Goal: Information Seeking & Learning: Learn about a topic

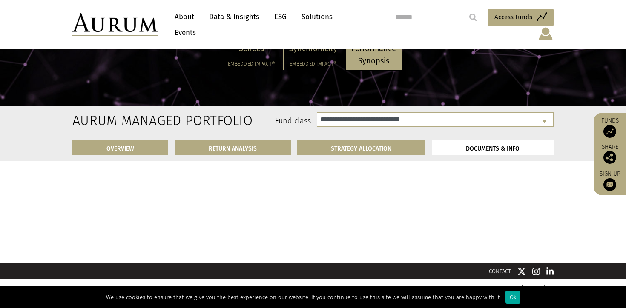
select select "**********"
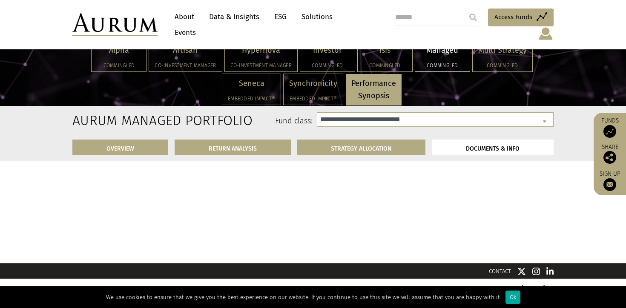
scroll to position [2638, 0]
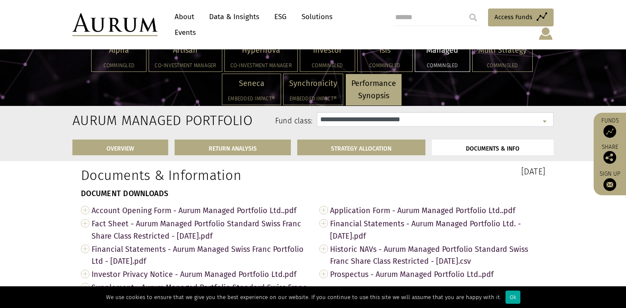
click at [386, 117] on select "**********" at bounding box center [435, 119] width 237 height 14
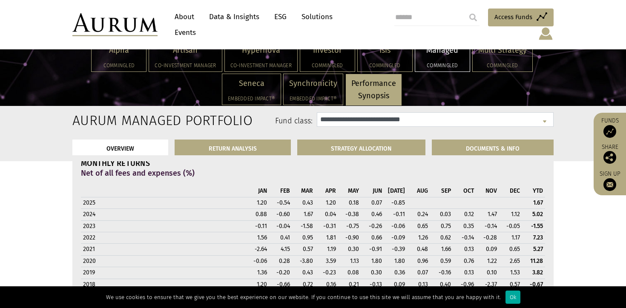
scroll to position [645, 0]
click at [326, 191] on th "APR" at bounding box center [326, 190] width 23 height 11
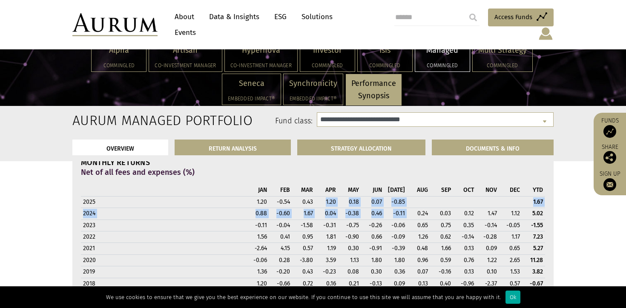
drag, startPoint x: 314, startPoint y: 199, endPoint x: 411, endPoint y: 214, distance: 97.9
click at [411, 214] on tbody "2025 1.20 -0.54 0.43 1.20 0.18 0.07 -0.85 1.67 2024 0.88 -0.60 1.67 0.04 -0.38 …" at bounding box center [313, 289] width 464 height 186
click at [411, 214] on td "0.24" at bounding box center [418, 213] width 23 height 11
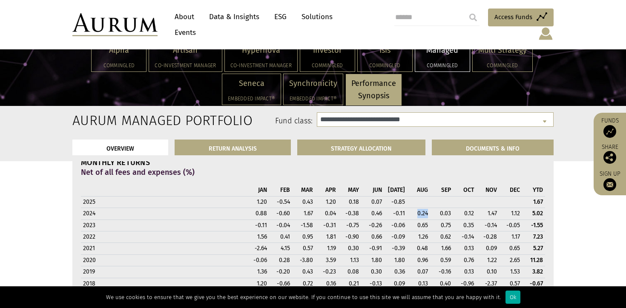
click at [411, 214] on td "0.24" at bounding box center [418, 213] width 23 height 11
click at [388, 210] on td "-0.11" at bounding box center [395, 213] width 23 height 11
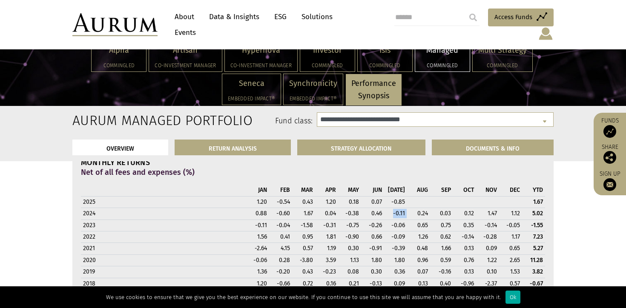
click at [388, 210] on td "-0.11" at bounding box center [395, 213] width 23 height 11
